Goal: Communication & Community: Participate in discussion

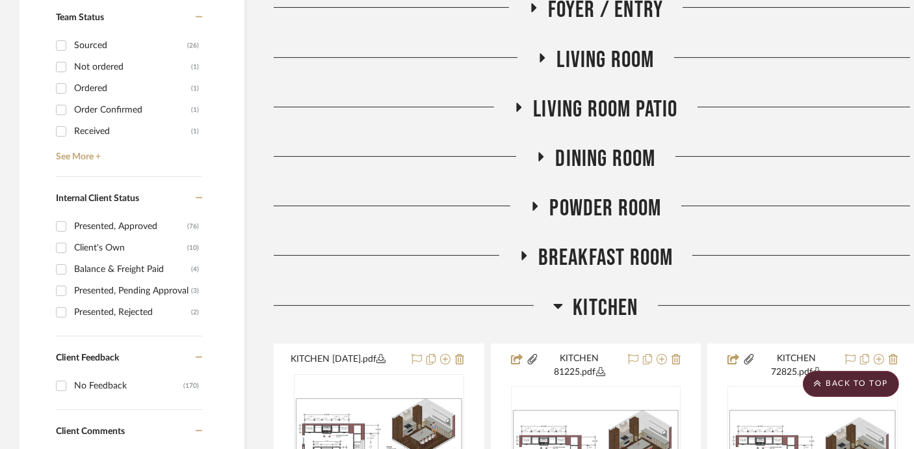
scroll to position [716, 0]
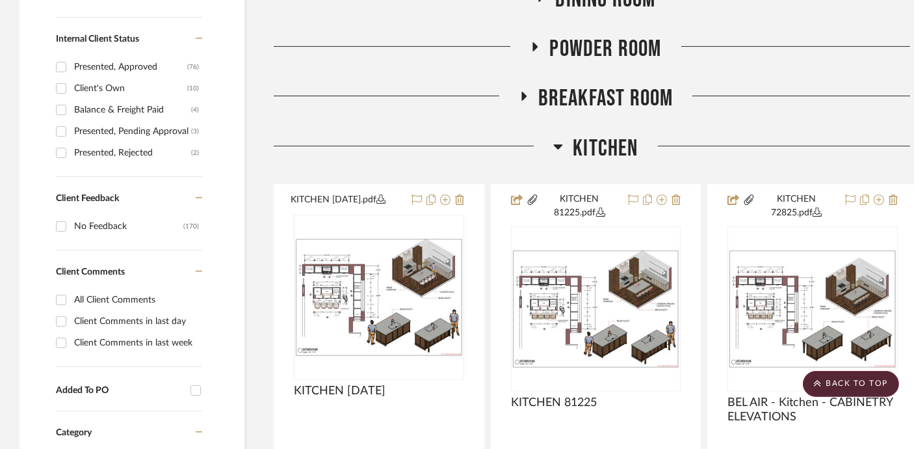
click at [594, 139] on span "Kitchen" at bounding box center [605, 149] width 65 height 28
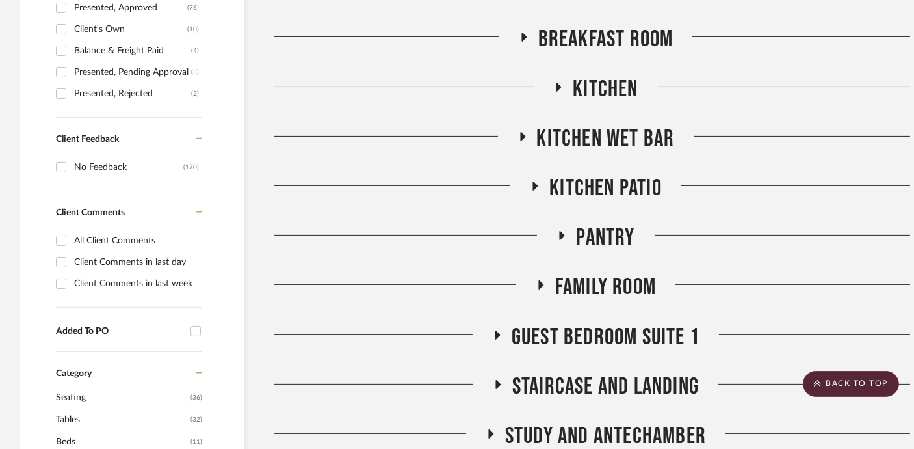
click at [594, 281] on span "Family Room" at bounding box center [605, 287] width 101 height 28
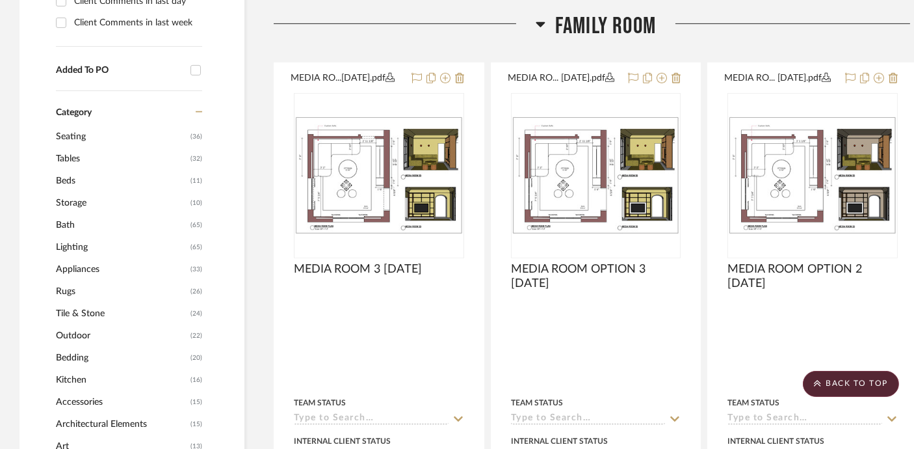
scroll to position [1037, 0]
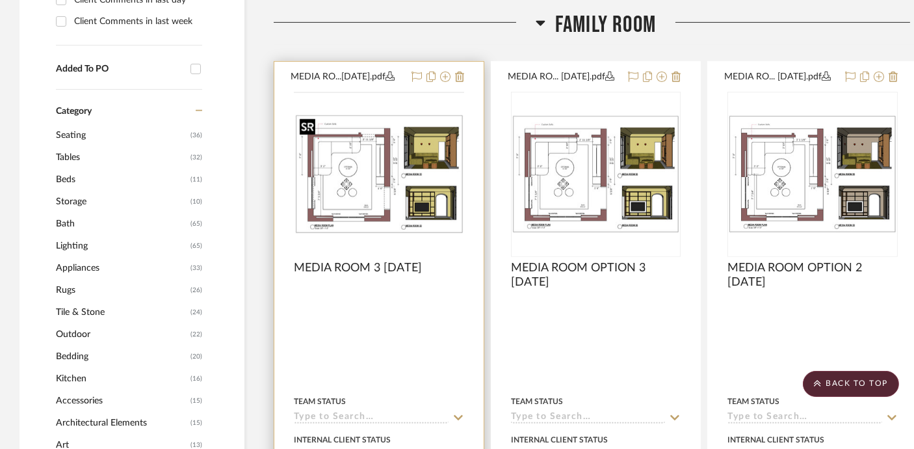
click at [0, 0] on img at bounding box center [0, 0] width 0 height 0
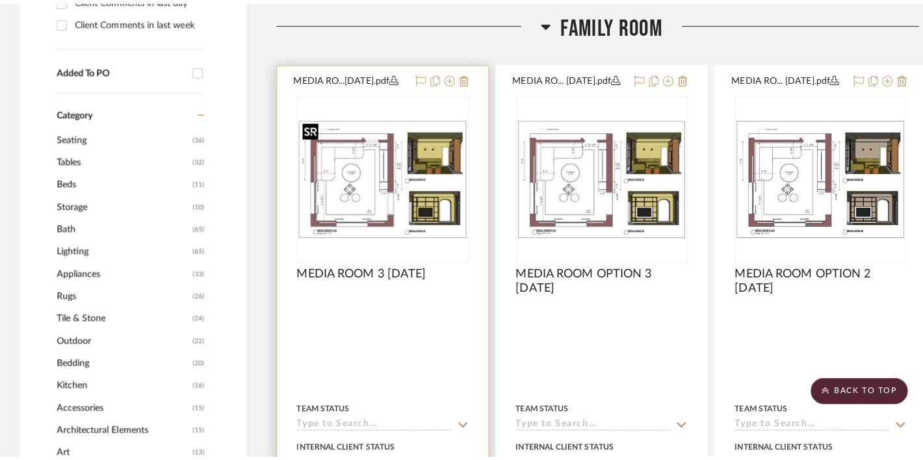
scroll to position [0, 0]
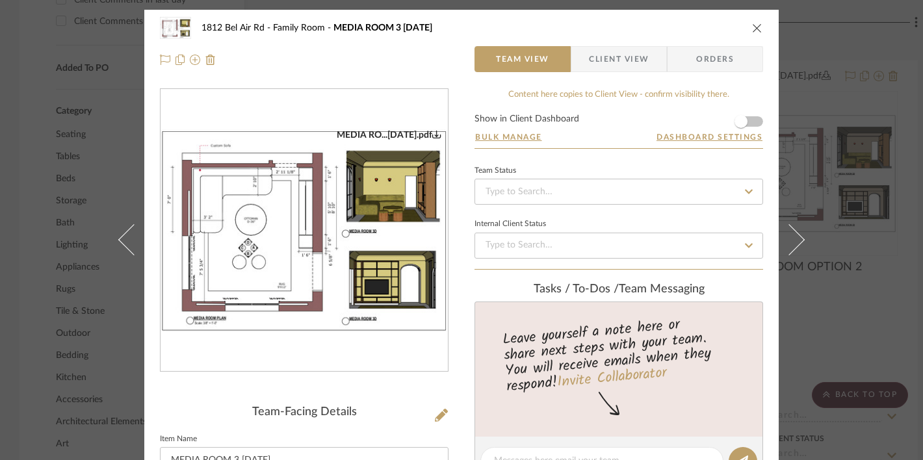
click at [367, 220] on img "0" at bounding box center [304, 230] width 287 height 203
click at [754, 28] on icon "close" at bounding box center [757, 28] width 10 height 10
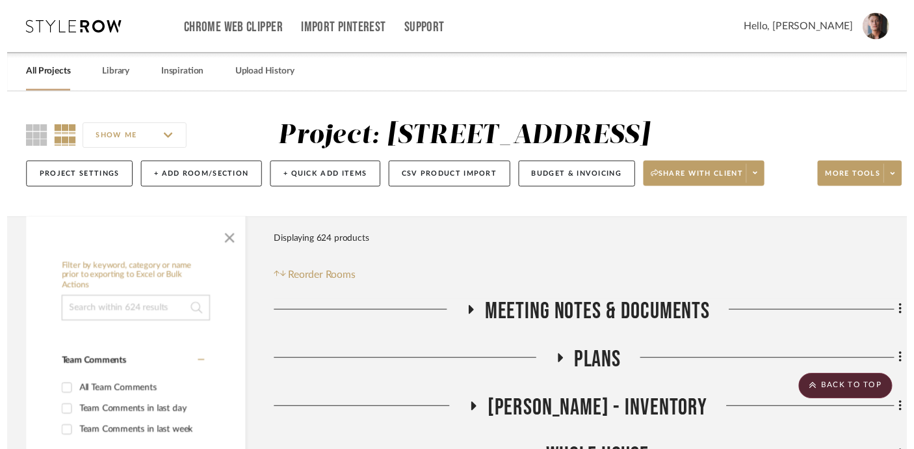
scroll to position [1037, 0]
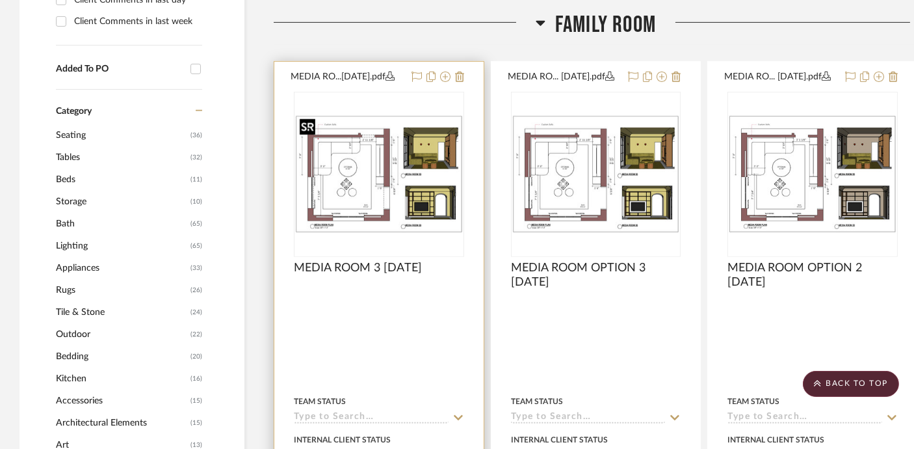
click at [395, 120] on img "0" at bounding box center [379, 174] width 168 height 118
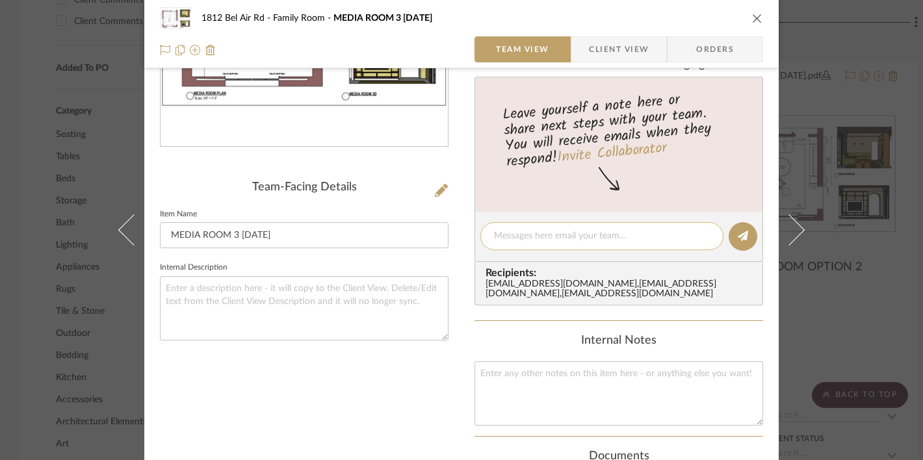
scroll to position [226, 0]
click at [575, 229] on textarea at bounding box center [602, 236] width 216 height 14
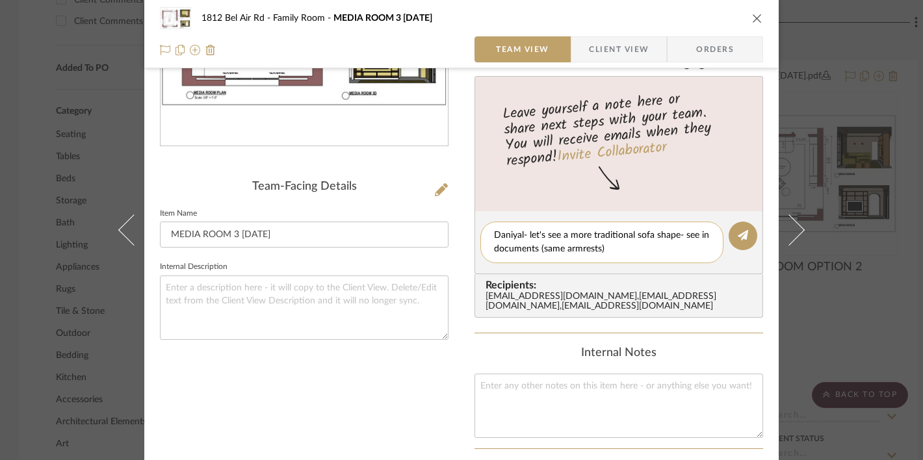
scroll to position [120, 0]
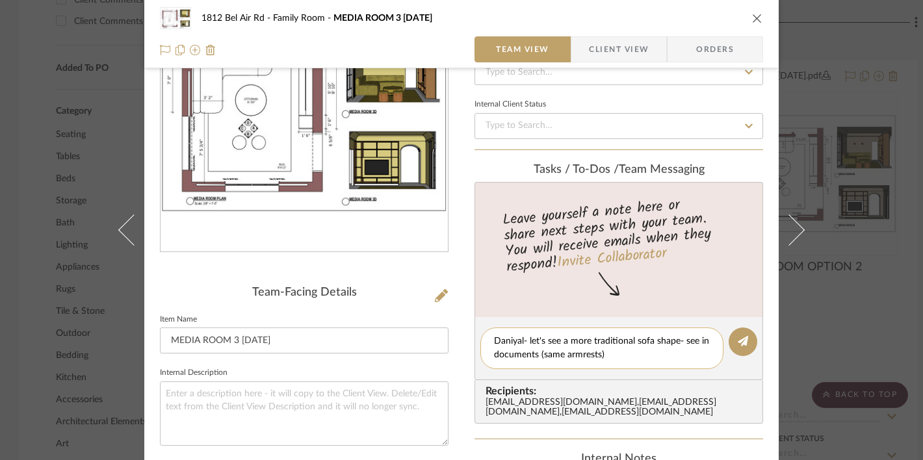
click at [616, 358] on textarea "Daniyal- let's see a more traditional sofa shape- see in documents (same armres…" at bounding box center [602, 348] width 216 height 27
type textarea "Daniyal- let's see a more traditional sofa shape- see in documents (same armres…"
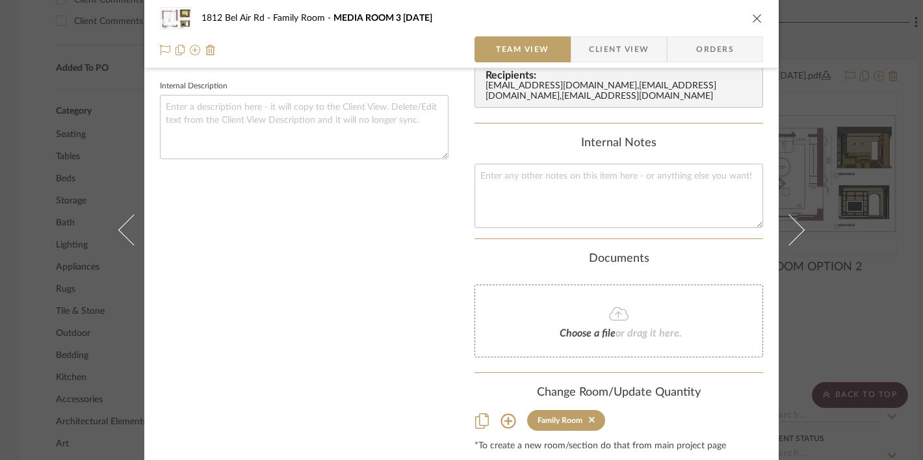
scroll to position [434, 0]
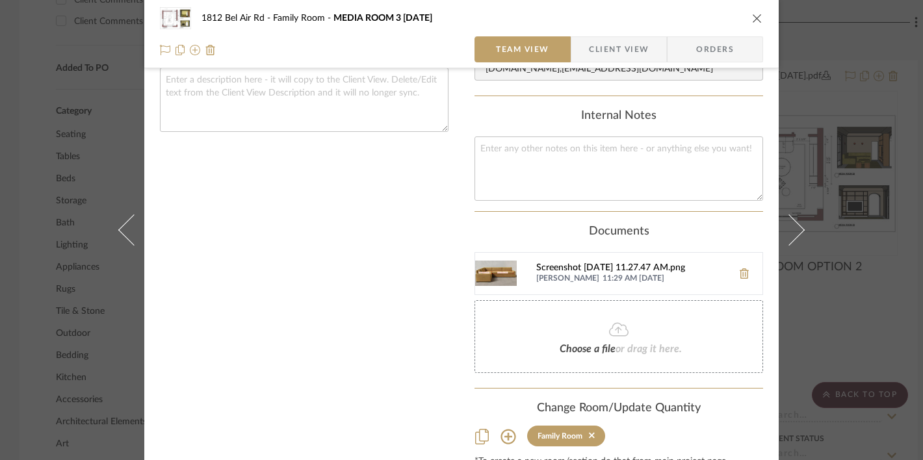
click at [637, 274] on div "Screenshot [DATE] 11.27.47 AM.png" at bounding box center [631, 268] width 190 height 10
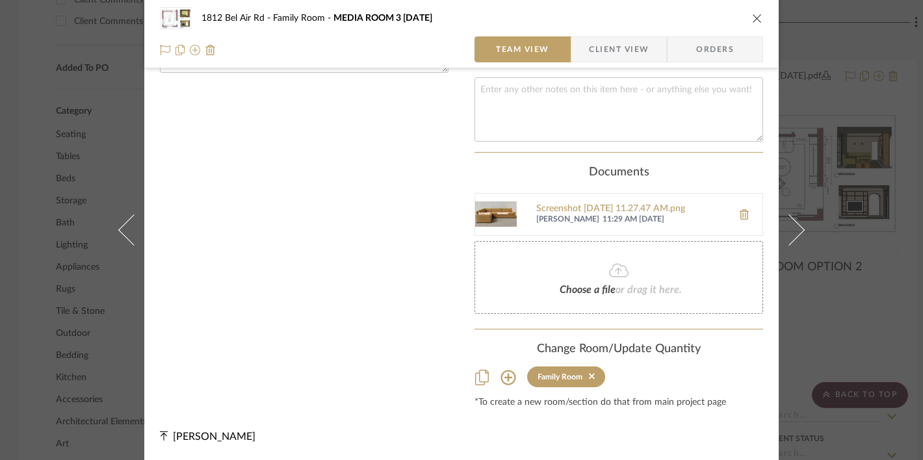
click at [830, 172] on div "1812 Bel Air Rd Family Room MEDIA ROOM 3 [DATE] Team View Client View Orders ME…" at bounding box center [461, 230] width 923 height 460
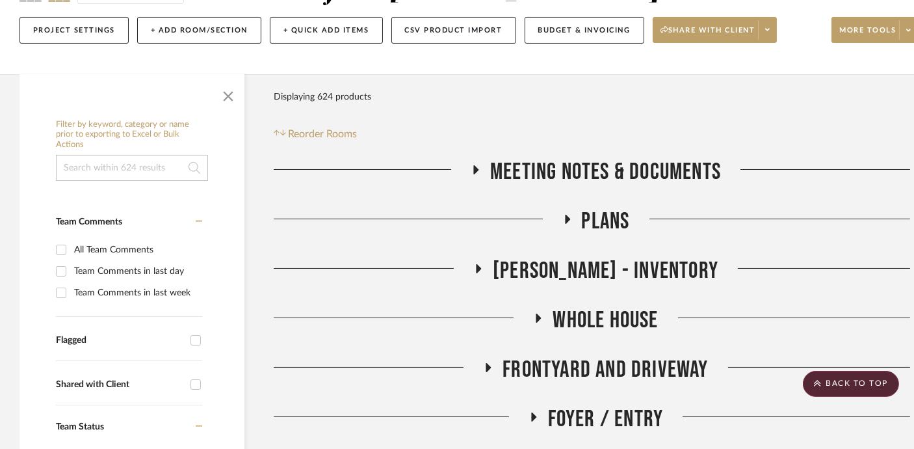
scroll to position [0, 0]
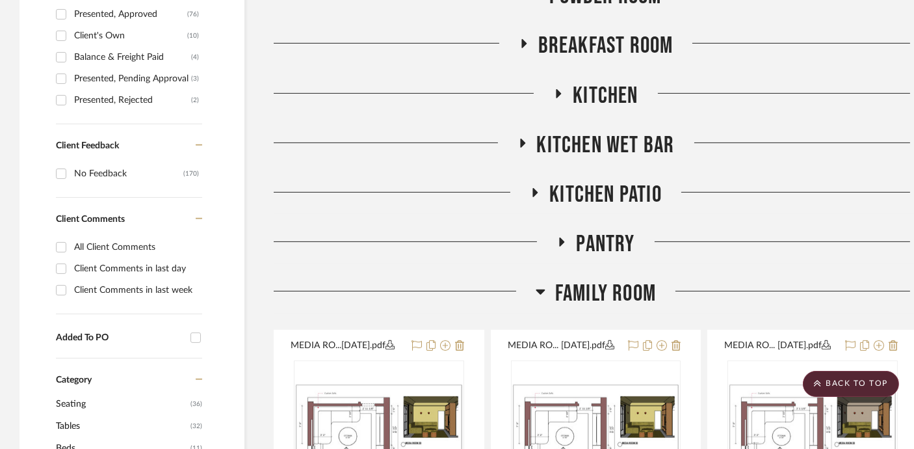
click at [601, 294] on span "Family Room" at bounding box center [605, 294] width 101 height 28
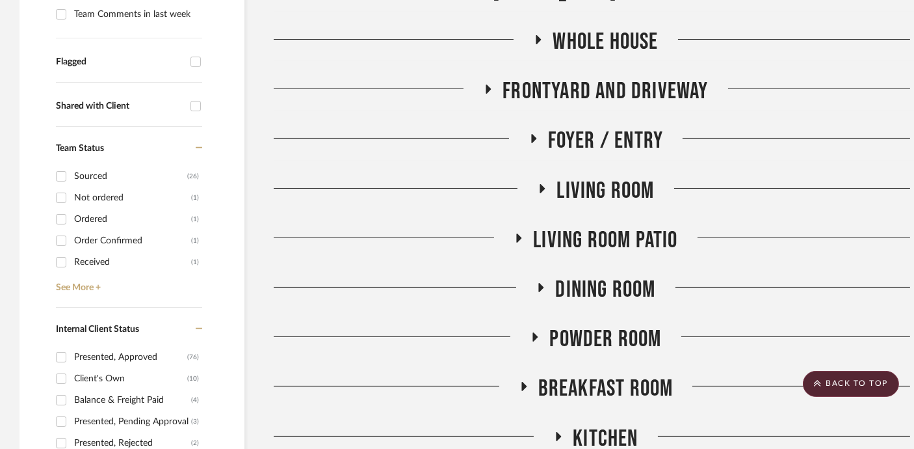
scroll to position [403, 0]
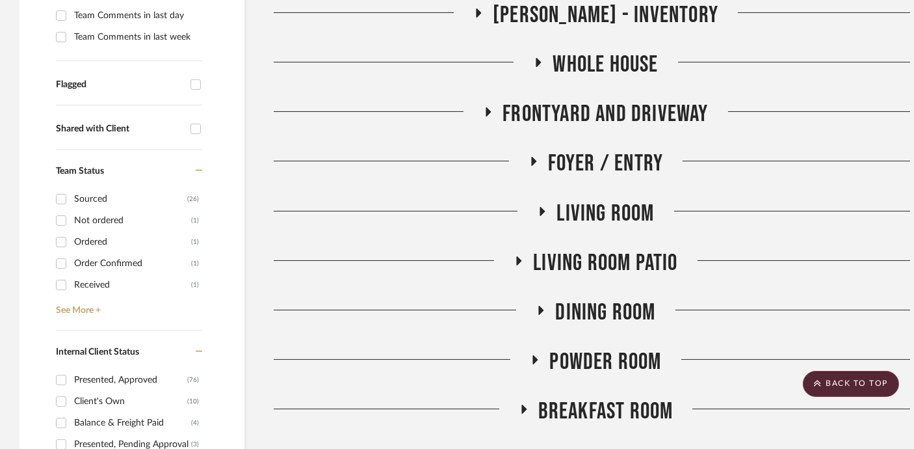
click at [605, 163] on span "Foyer / Entry" at bounding box center [606, 164] width 116 height 28
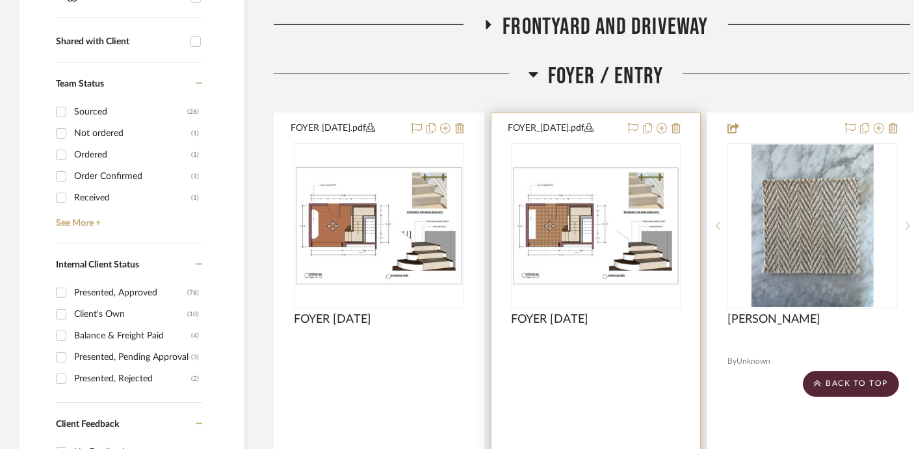
scroll to position [512, 0]
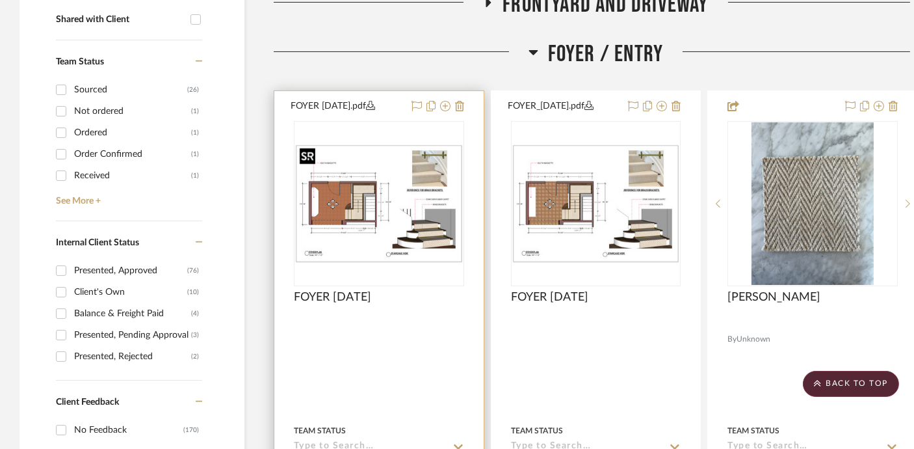
click at [360, 179] on img "0" at bounding box center [379, 203] width 168 height 118
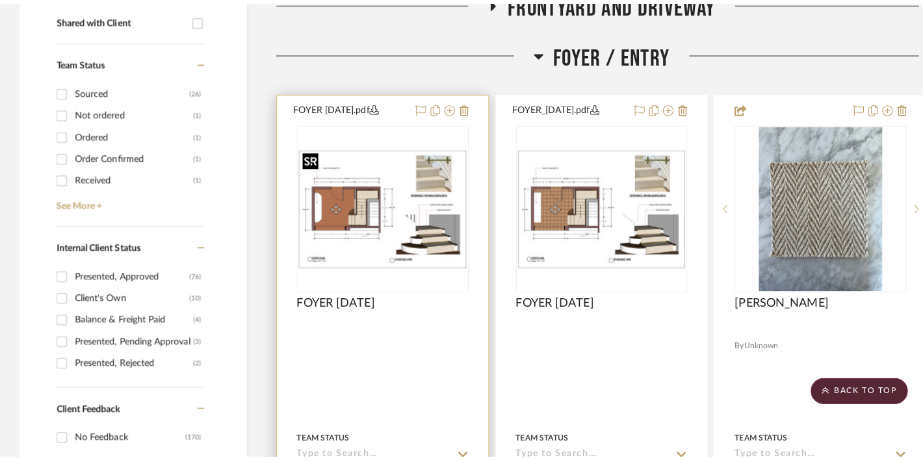
scroll to position [0, 0]
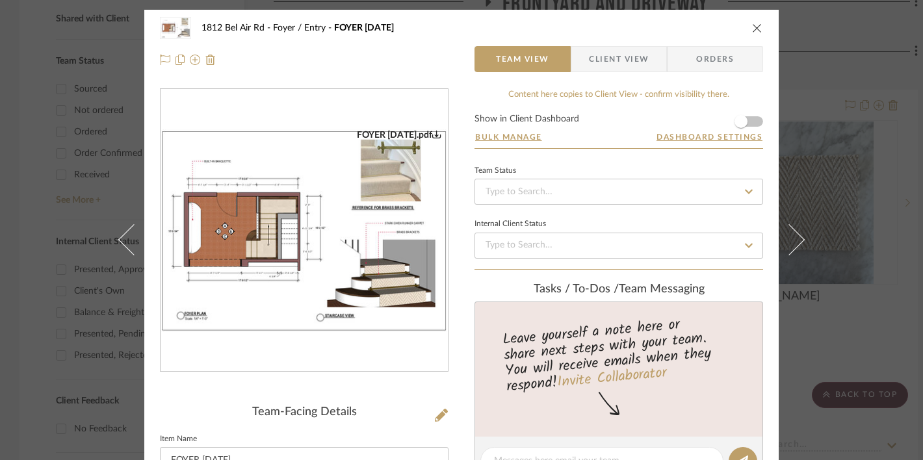
click at [313, 228] on img "0" at bounding box center [304, 230] width 287 height 203
click at [840, 144] on div "1812 Bel Air Rd Foyer / Entry FOYER [DATE] Team View Client View Orders FOYER […" at bounding box center [461, 230] width 923 height 460
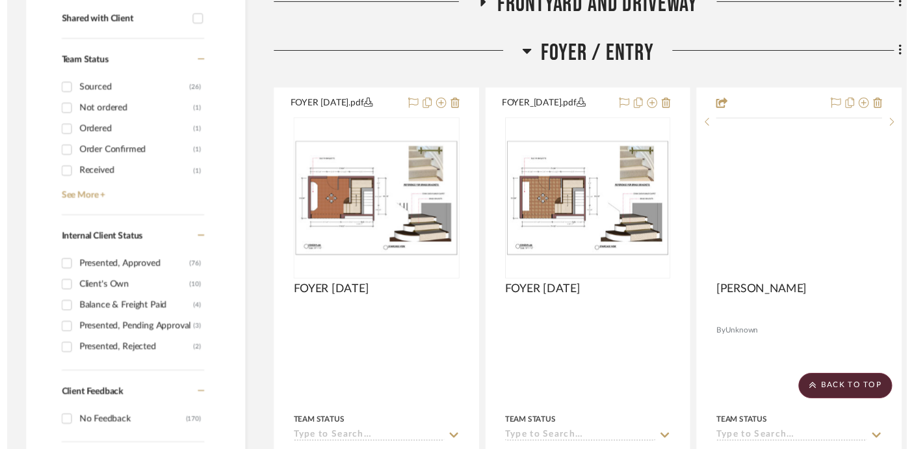
scroll to position [512, 0]
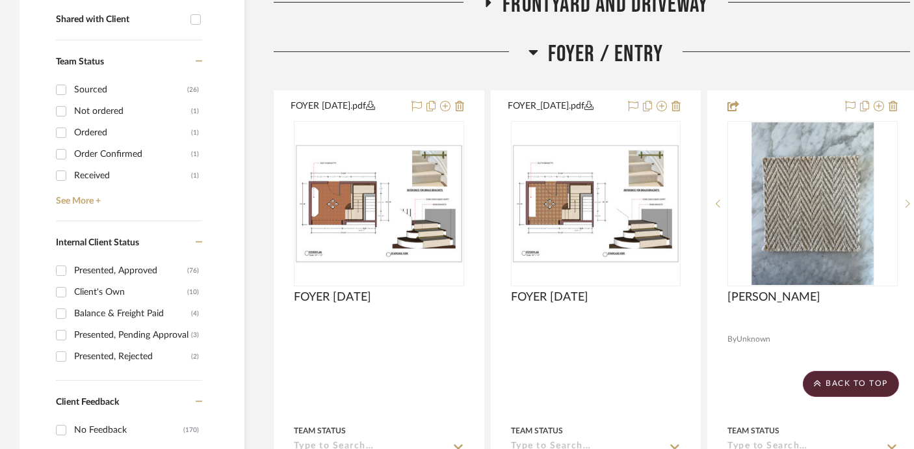
click at [603, 58] on span "Foyer / Entry" at bounding box center [606, 54] width 116 height 28
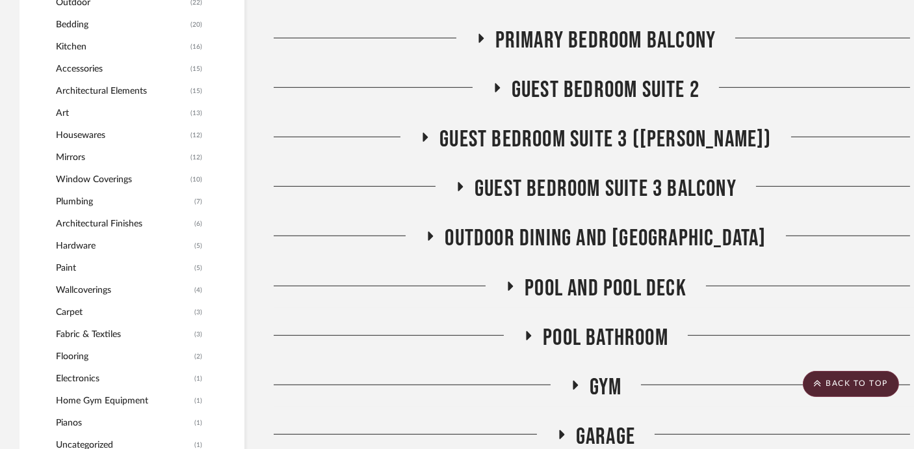
scroll to position [1379, 0]
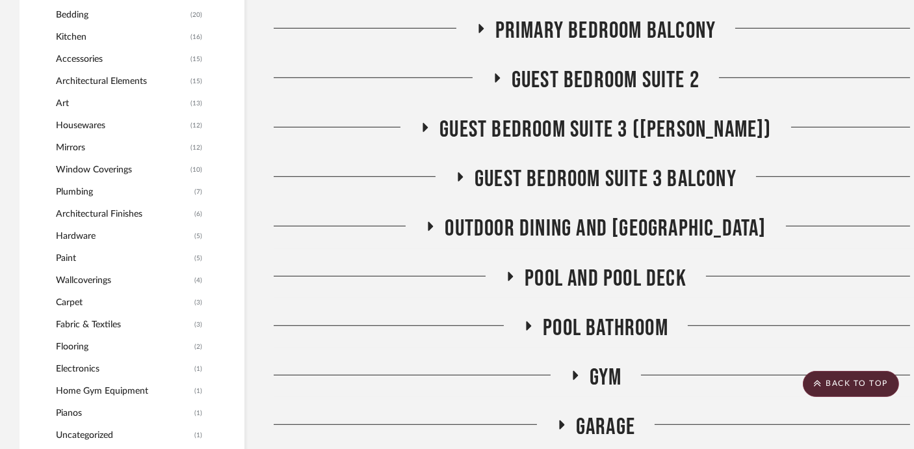
click at [600, 120] on span "Guest Bedroom Suite 3 ([PERSON_NAME])" at bounding box center [606, 130] width 332 height 28
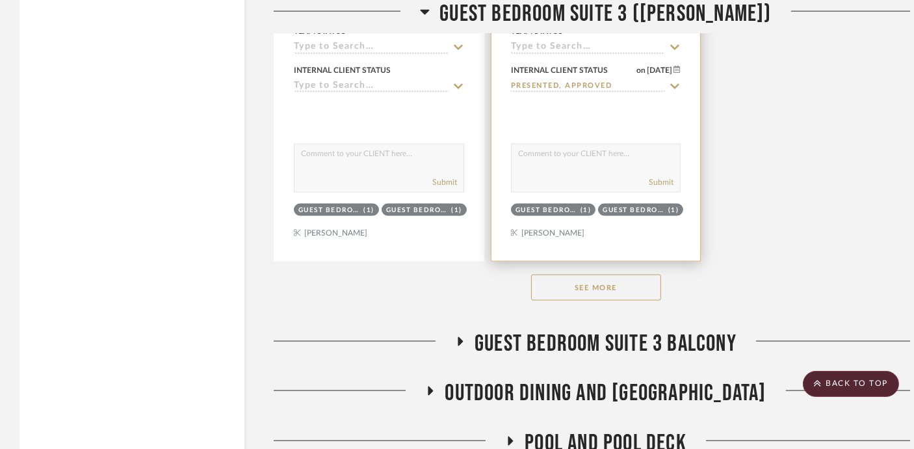
scroll to position [3073, 0]
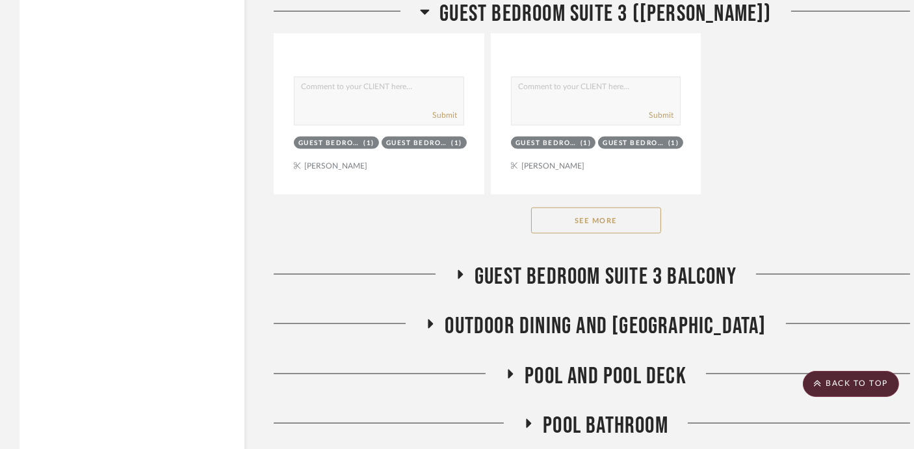
click at [596, 215] on button "See More" at bounding box center [596, 220] width 130 height 26
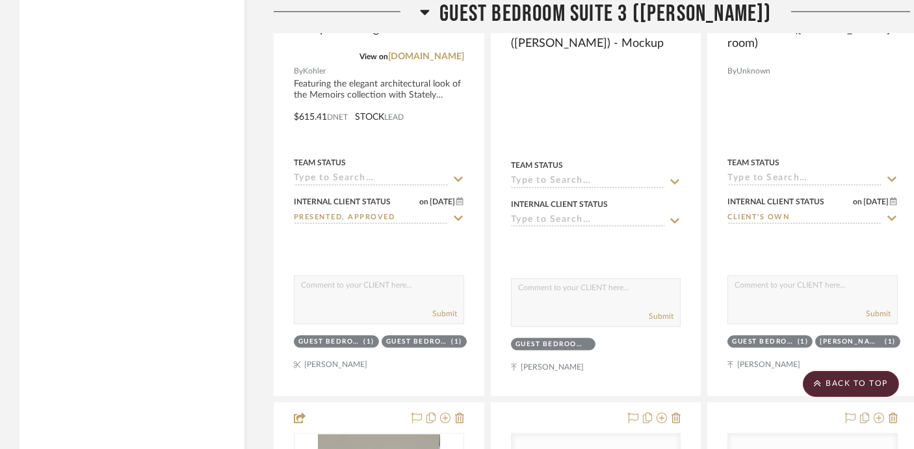
scroll to position [4995, 0]
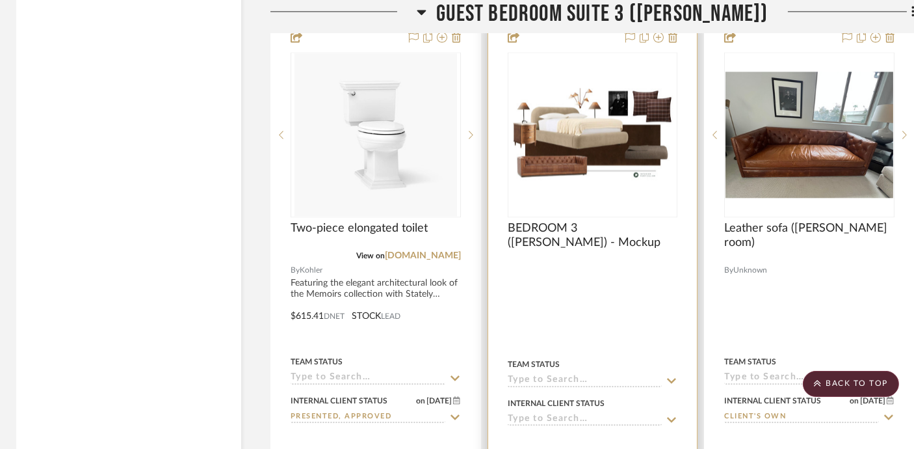
click at [604, 155] on img "0" at bounding box center [593, 135] width 168 height 94
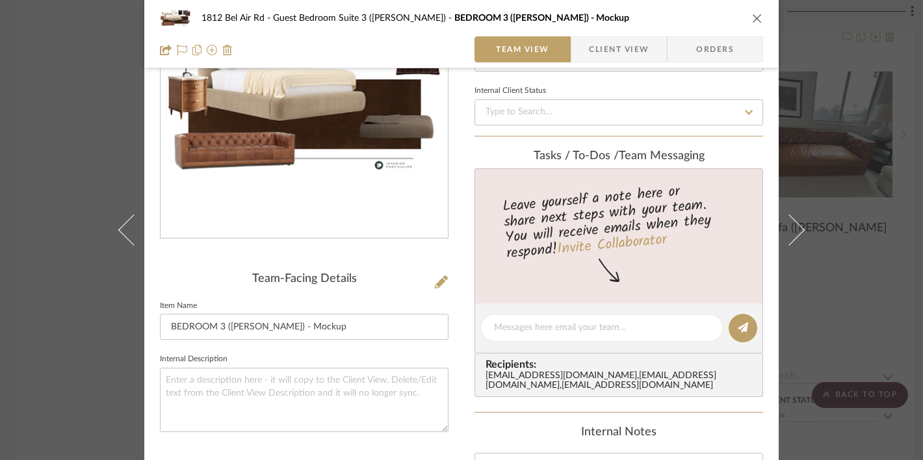
scroll to position [147, 0]
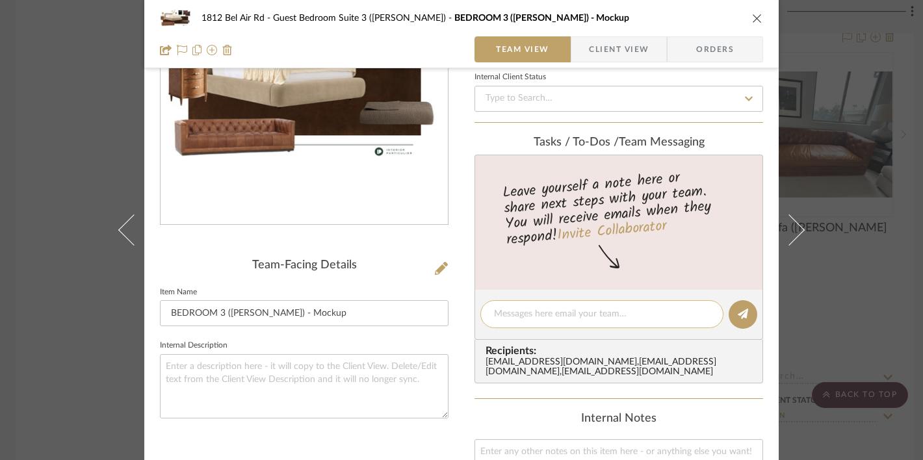
click at [540, 308] on textarea at bounding box center [602, 315] width 216 height 14
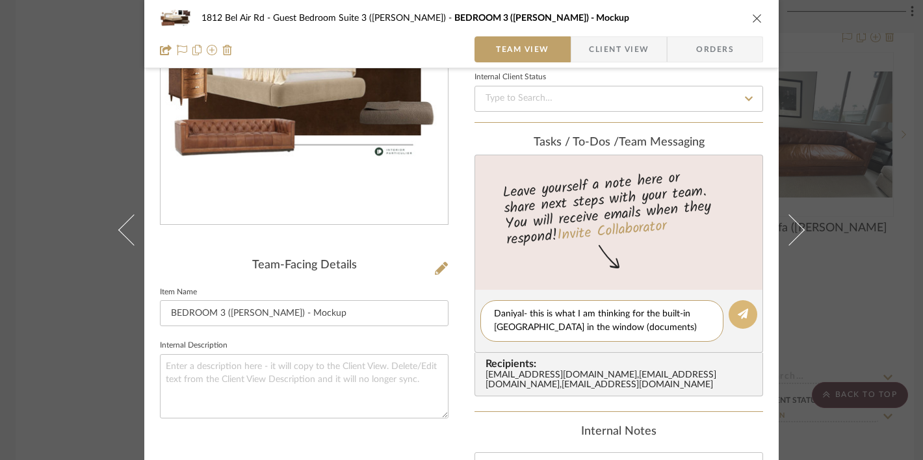
type textarea "Daniyal- this is what I am thinking for the built-in [GEOGRAPHIC_DATA] in the w…"
click at [740, 318] on button at bounding box center [743, 314] width 29 height 29
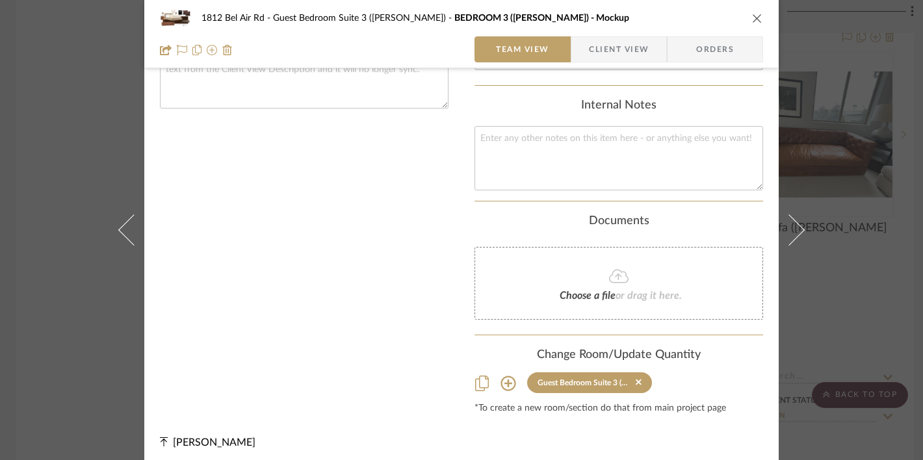
scroll to position [458, 0]
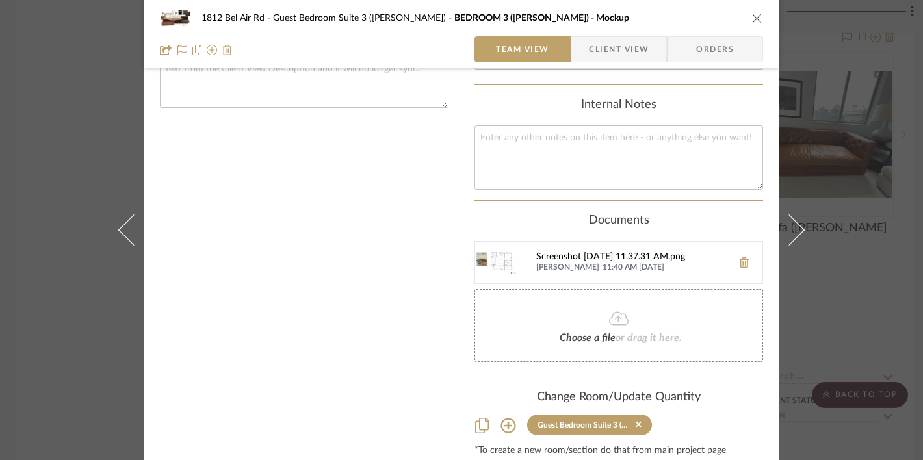
click at [626, 263] on div "Screenshot [DATE] 11.37.31 AM.png" at bounding box center [631, 257] width 190 height 10
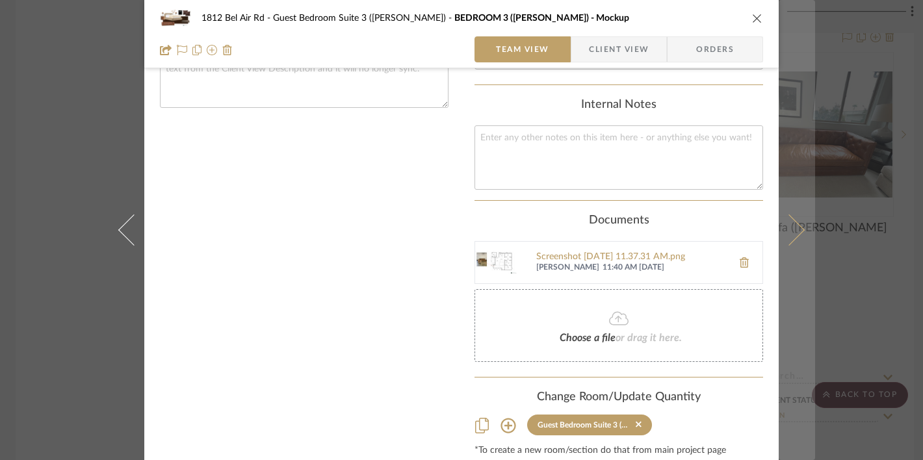
click at [779, 150] on button at bounding box center [797, 230] width 36 height 460
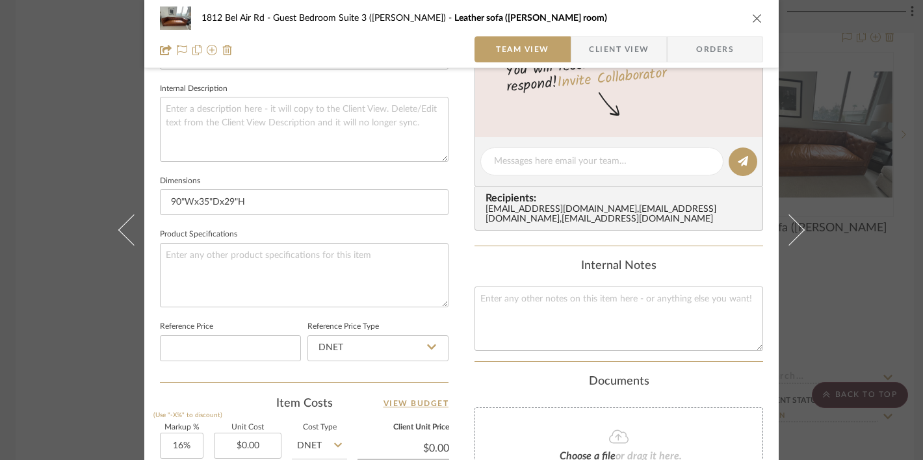
click at [819, 165] on div "1812 Bel Air Rd Guest Bedroom Suite 3 ([PERSON_NAME]) Leather sofa ([PERSON_NAM…" at bounding box center [461, 230] width 923 height 460
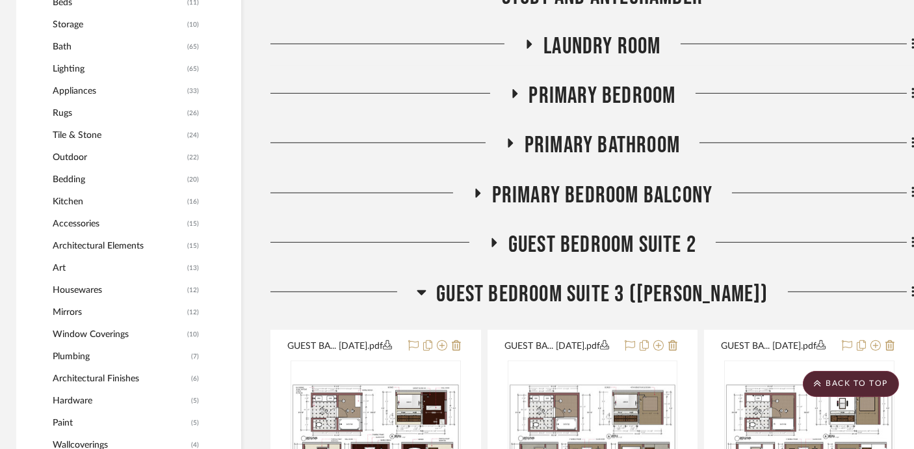
click at [607, 304] on span "Guest Bedroom Suite 3 ([PERSON_NAME])" at bounding box center [602, 294] width 332 height 28
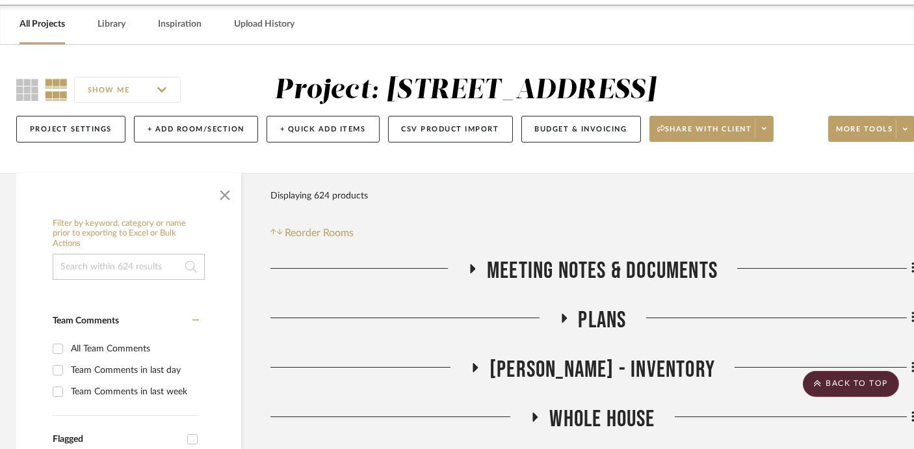
scroll to position [0, 3]
